Goal: Use online tool/utility: Utilize a website feature to perform a specific function

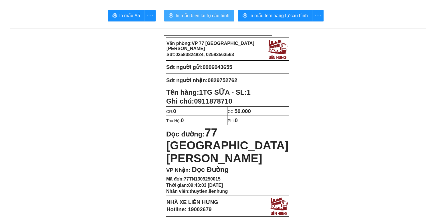
drag, startPoint x: 191, startPoint y: 21, endPoint x: 192, endPoint y: 17, distance: 3.5
click at [191, 21] on button "In mẫu biên lai tự cấu hình" at bounding box center [199, 15] width 70 height 11
click at [192, 17] on span "In mẫu biên lai tự cấu hình" at bounding box center [203, 15] width 54 height 7
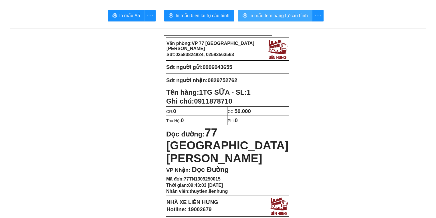
click at [287, 15] on span "In mẫu tem hàng tự cấu hình" at bounding box center [279, 15] width 58 height 7
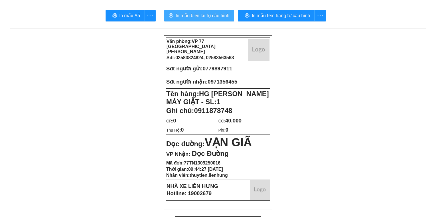
click at [183, 13] on span "In mẫu biên lai tự cấu hình" at bounding box center [203, 15] width 54 height 7
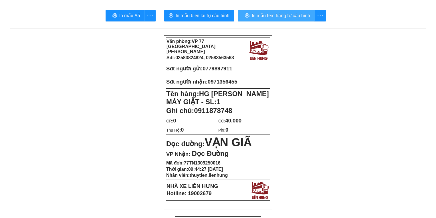
click at [292, 18] on span "In mẫu tem hàng tự cấu hình" at bounding box center [281, 15] width 58 height 7
